Goal: Find specific page/section: Find specific page/section

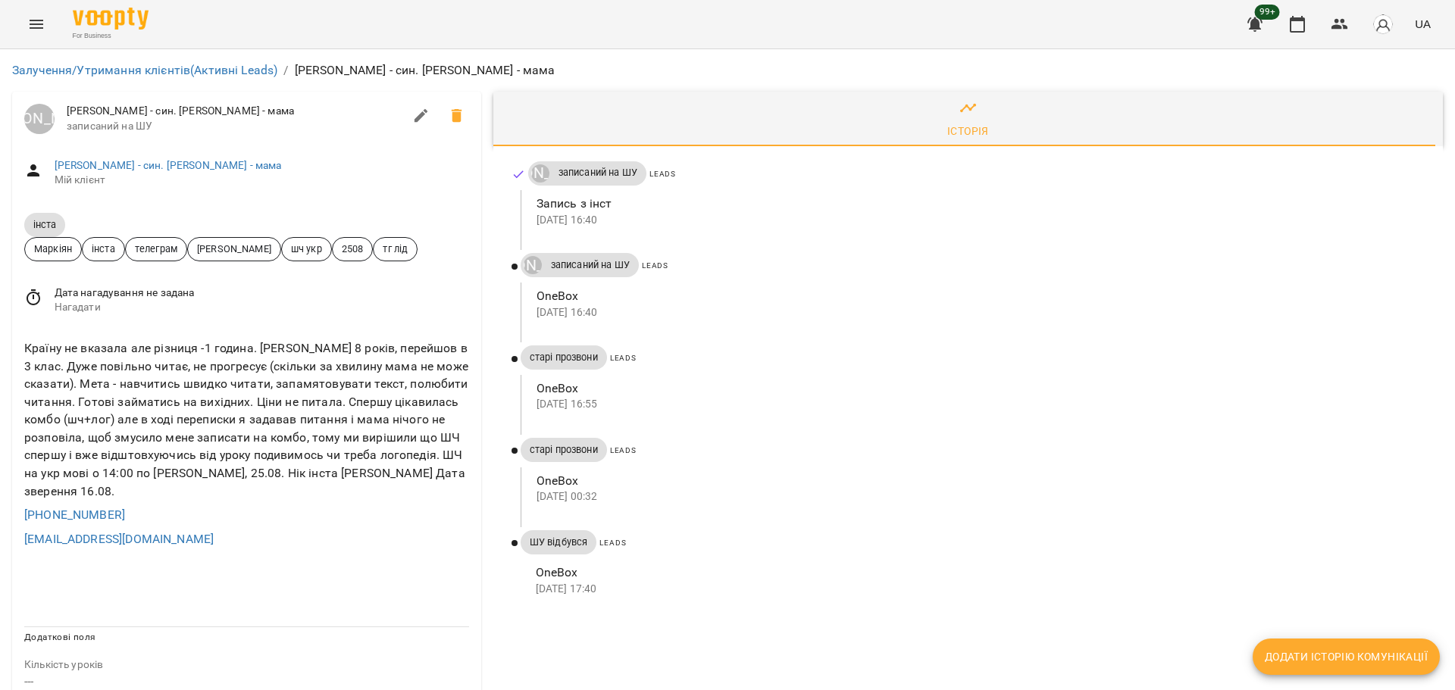
click at [108, 172] on span "[PERSON_NAME] - син. [PERSON_NAME] - мама" at bounding box center [262, 165] width 415 height 15
click at [113, 161] on link "[PERSON_NAME] - син. [PERSON_NAME] - мама" at bounding box center [168, 165] width 227 height 12
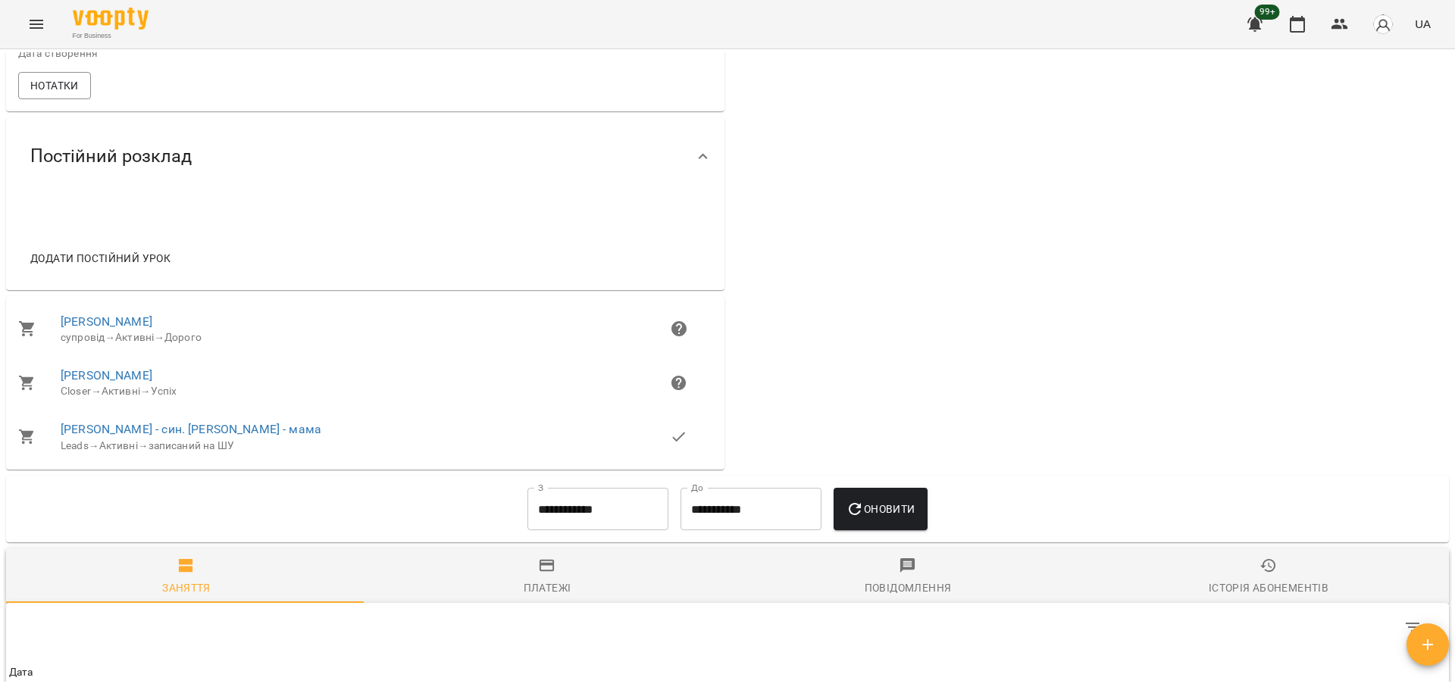
scroll to position [531, 0]
